Goal: Find specific page/section: Find specific page/section

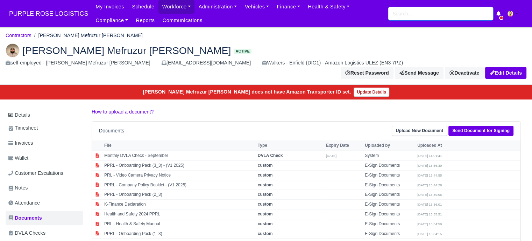
click at [410, 14] on input "search" at bounding box center [440, 13] width 105 height 13
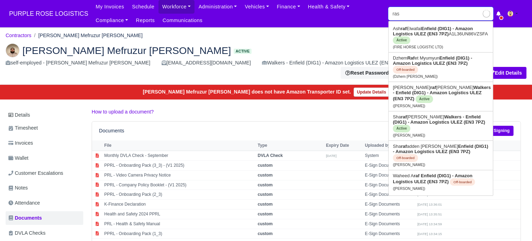
type input "rash"
type input "rashko Vasilev Ivanov"
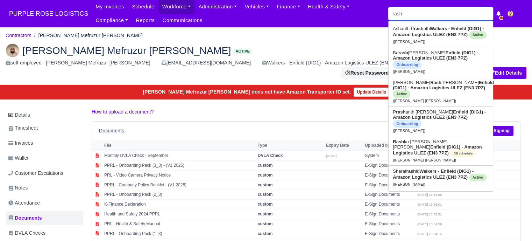
type input "rashf"
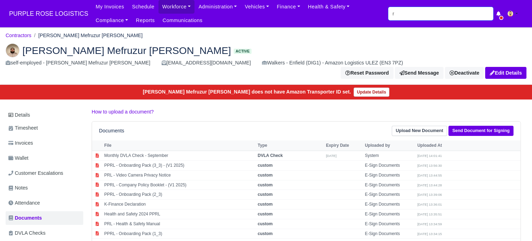
type input "r"
click at [416, 18] on input "r" at bounding box center [440, 13] width 105 height 13
click at [415, 17] on input "r" at bounding box center [440, 13] width 105 height 13
type input "sharaf"
type input "sharaf rashid"
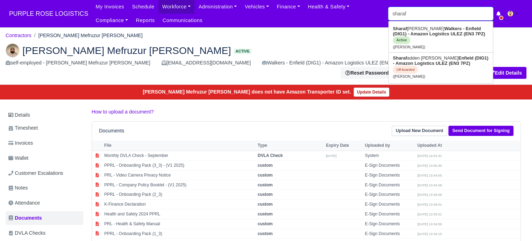
type input "sharaf"
type input "sharaf rashid"
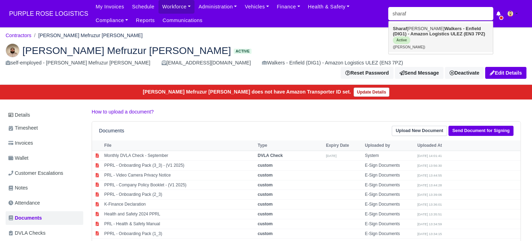
click at [418, 23] on link "Sharaf rashid Walkers - Enfield (DIG1) - Amazon Logistics ULEZ (EN3 7PZ) Active…" at bounding box center [441, 37] width 104 height 29
type input "[PERSON_NAME]"
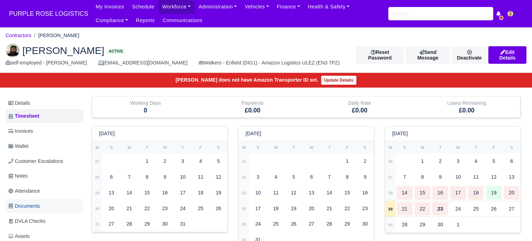
click at [48, 201] on link "Documents" at bounding box center [45, 206] width 78 height 14
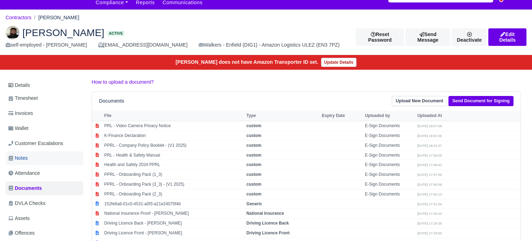
scroll to position [35, 0]
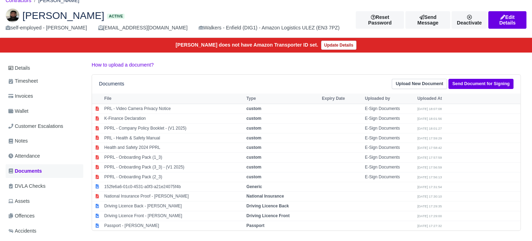
click at [44, 173] on link "Documents" at bounding box center [45, 171] width 78 height 14
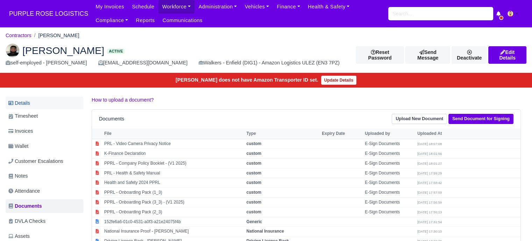
click at [35, 103] on link "Details" at bounding box center [45, 103] width 78 height 13
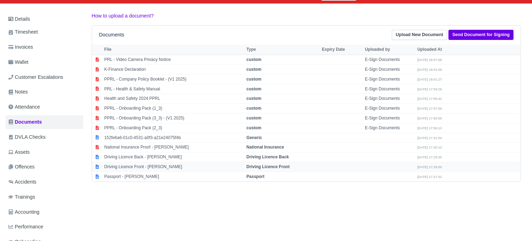
scroll to position [105, 0]
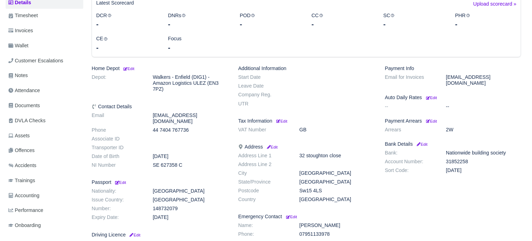
scroll to position [105, 0]
